Goal: Transaction & Acquisition: Purchase product/service

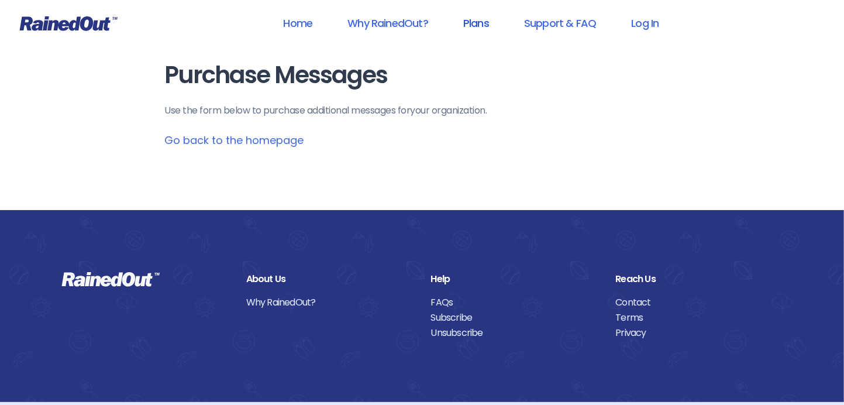
click at [475, 20] on link "Plans" at bounding box center [476, 23] width 56 height 26
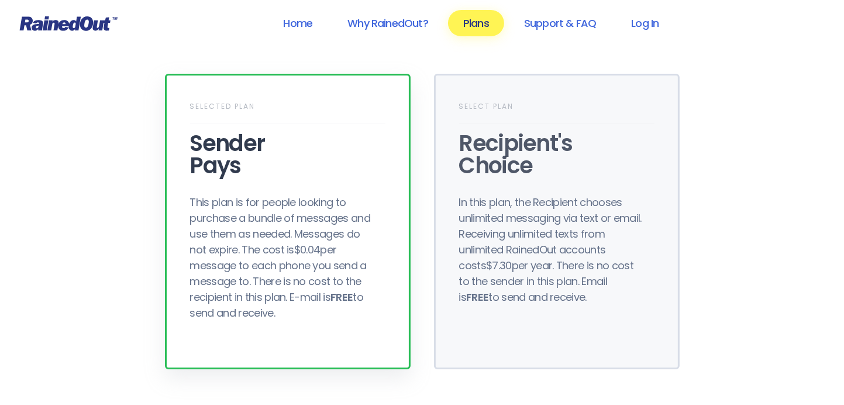
click at [273, 222] on div "This plan is for people looking to purchase a bundle of messages and use them a…" at bounding box center [283, 257] width 187 height 126
click at [247, 164] on div "Sender Pays" at bounding box center [287, 154] width 195 height 44
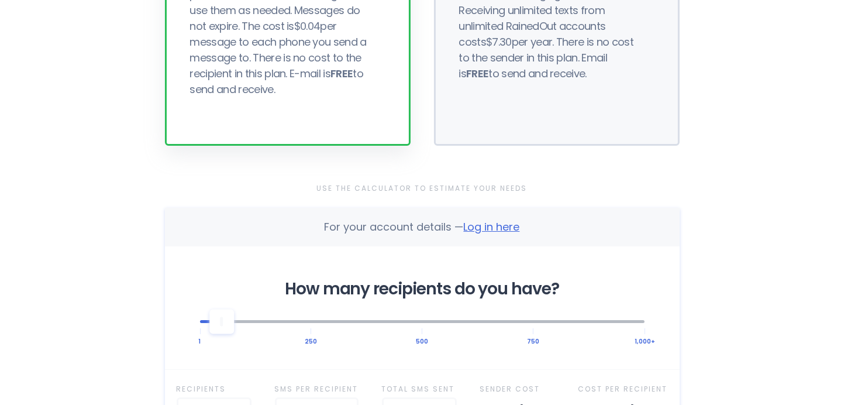
scroll to position [292, 0]
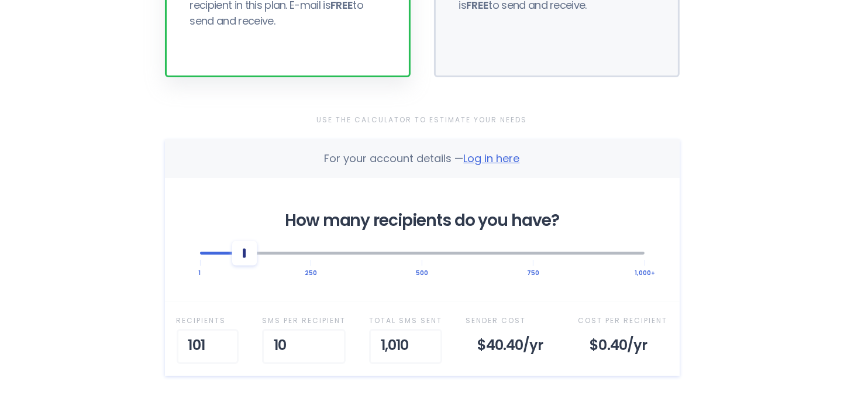
drag, startPoint x: 219, startPoint y: 237, endPoint x: 243, endPoint y: 238, distance: 24.0
click at [243, 240] on div at bounding box center [244, 252] width 25 height 25
click at [330, 329] on input "11" at bounding box center [304, 346] width 84 height 35
click at [330, 329] on input "12" at bounding box center [303, 346] width 84 height 35
click at [330, 329] on input "13" at bounding box center [306, 346] width 84 height 35
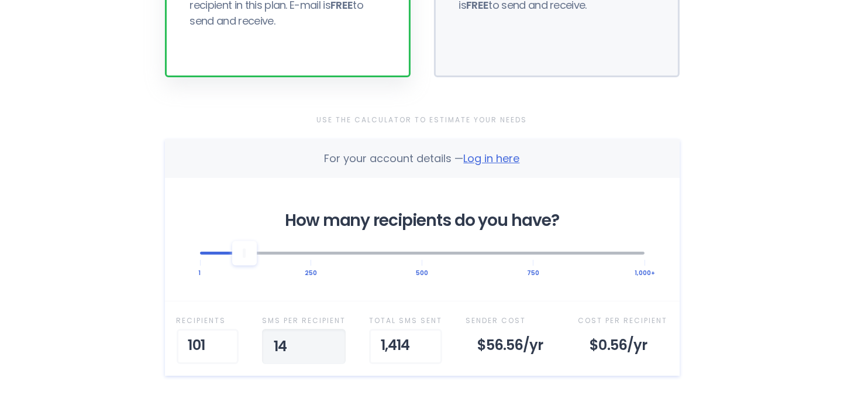
click at [330, 329] on input "14" at bounding box center [304, 346] width 84 height 35
click at [330, 329] on input "15" at bounding box center [304, 346] width 84 height 35
click at [330, 329] on input "16" at bounding box center [303, 346] width 84 height 35
click at [330, 329] on input "31" at bounding box center [309, 346] width 84 height 35
type input "30"
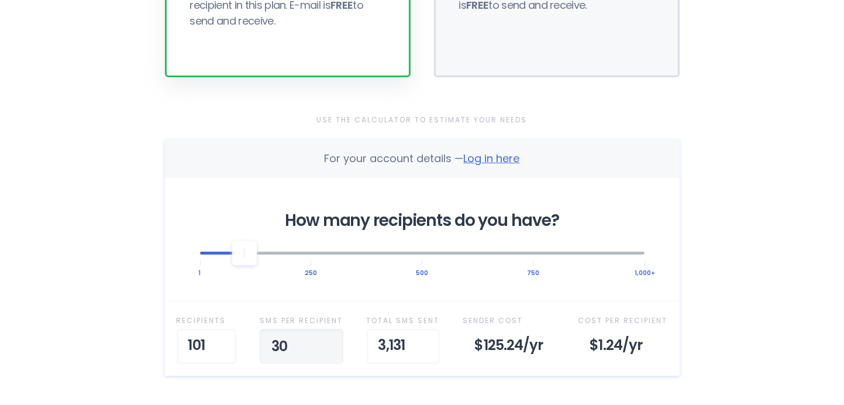
click at [328, 329] on input "30" at bounding box center [302, 346] width 84 height 35
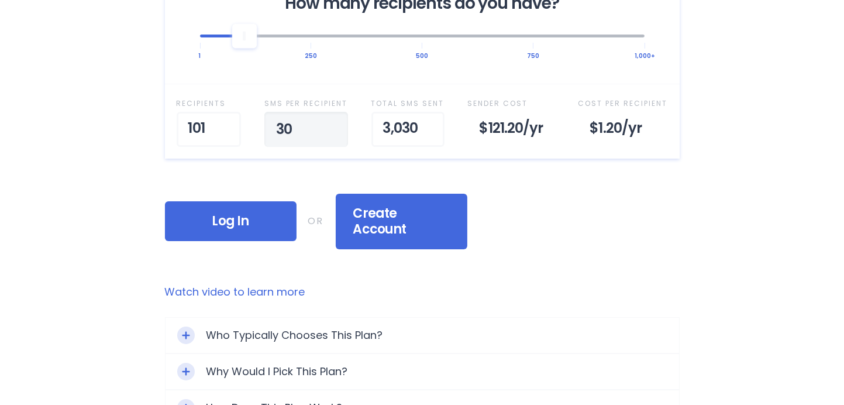
scroll to position [526, 0]
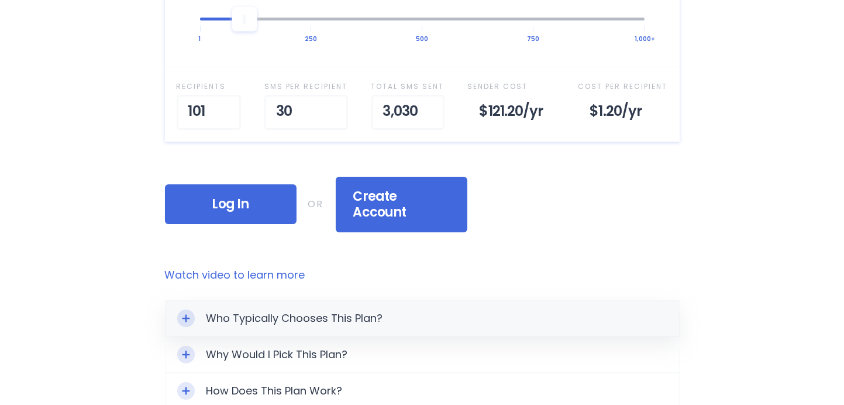
click at [332, 301] on div "Who Typically Chooses This Plan?" at bounding box center [423, 318] width 514 height 35
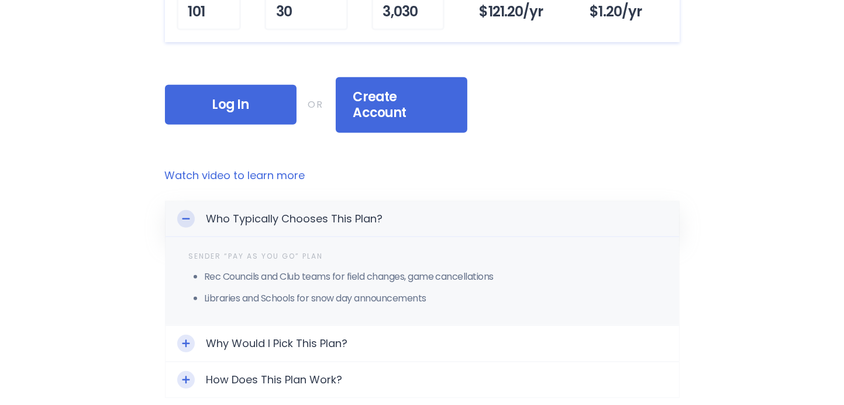
scroll to position [643, 0]
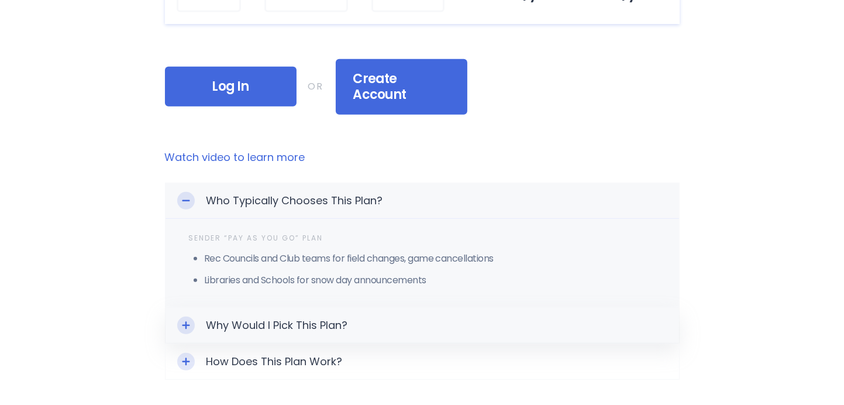
click at [332, 308] on div "Why Would I Pick This Plan?" at bounding box center [423, 325] width 514 height 35
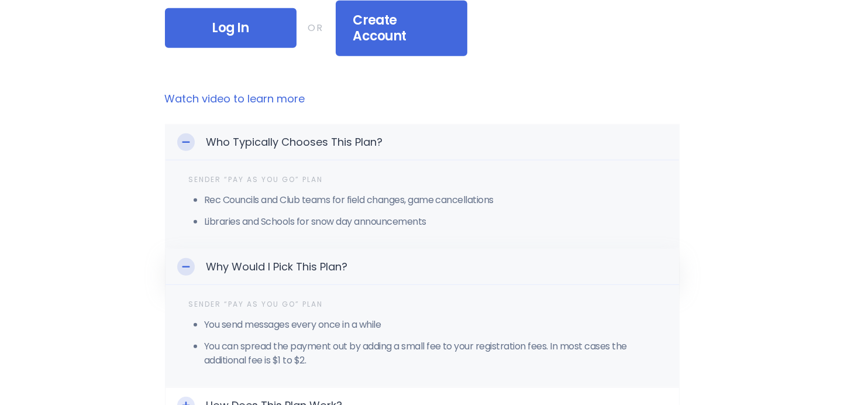
scroll to position [760, 0]
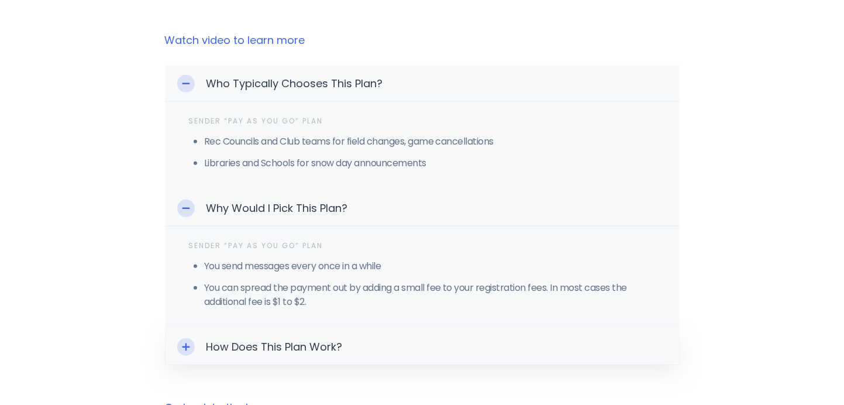
click at [305, 329] on div "How Does This Plan Work?" at bounding box center [423, 346] width 514 height 35
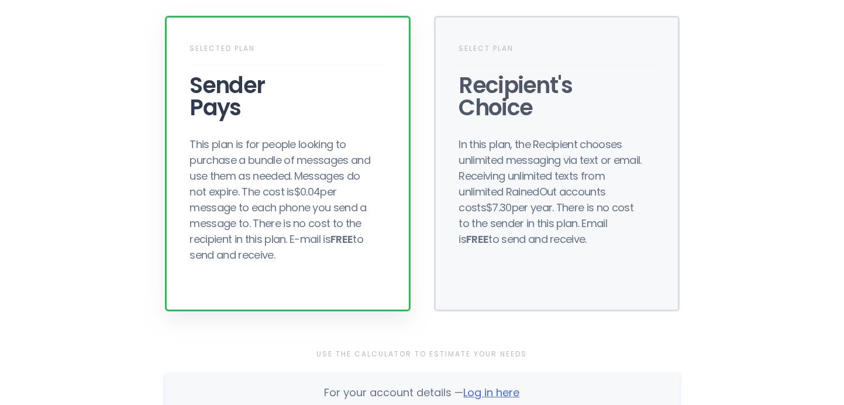
scroll to position [0, 0]
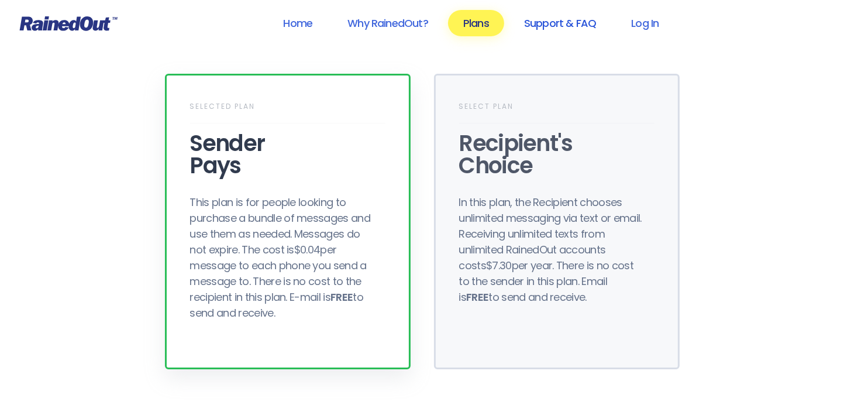
click at [557, 20] on link "Support & FAQ" at bounding box center [560, 23] width 102 height 26
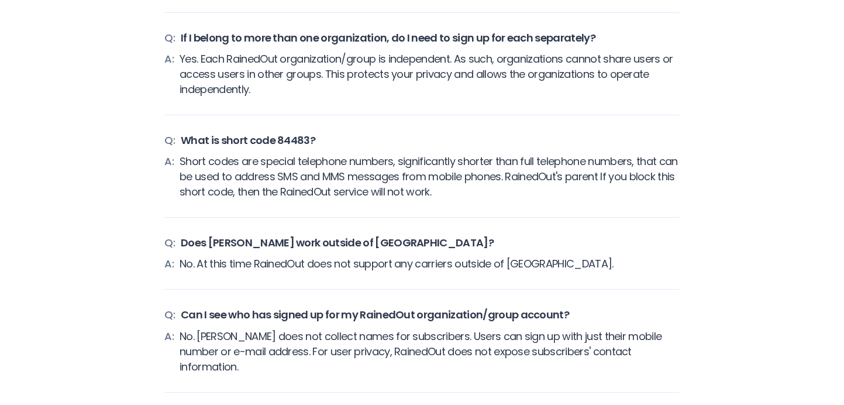
scroll to position [4035, 0]
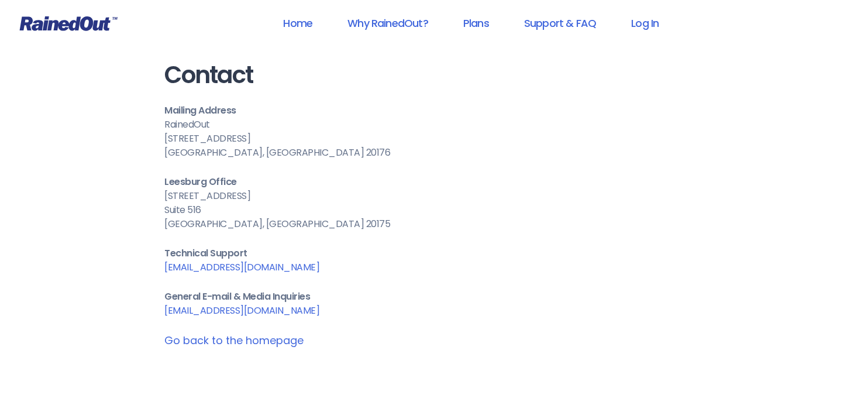
click at [208, 260] on link "[EMAIL_ADDRESS][DOMAIN_NAME]" at bounding box center [242, 266] width 155 height 13
click at [668, 203] on div "Suite 516" at bounding box center [422, 210] width 515 height 14
click at [550, 25] on link "Support & FAQ" at bounding box center [560, 23] width 102 height 26
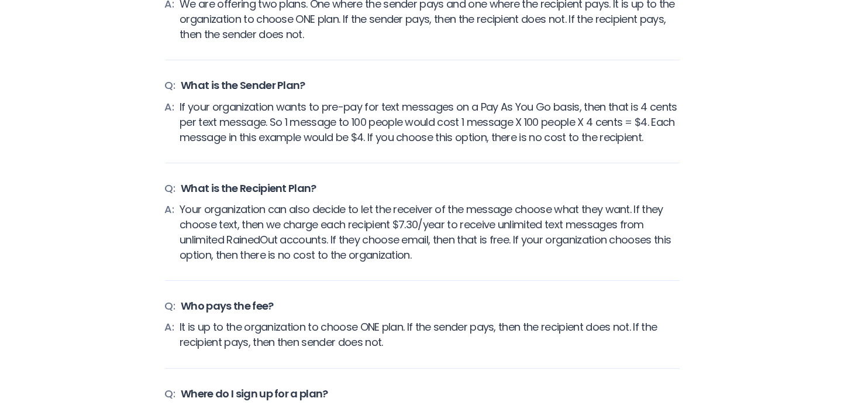
scroll to position [1871, 0]
